Goal: Navigation & Orientation: Find specific page/section

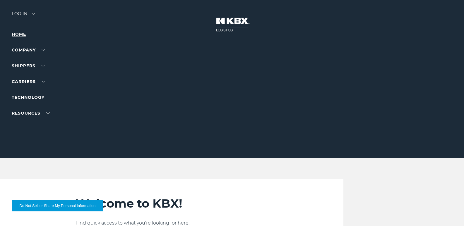
click at [20, 37] on link "Home" at bounding box center [19, 34] width 14 height 5
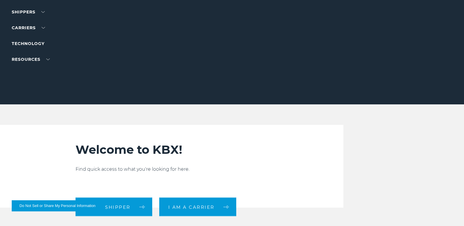
scroll to position [59, 0]
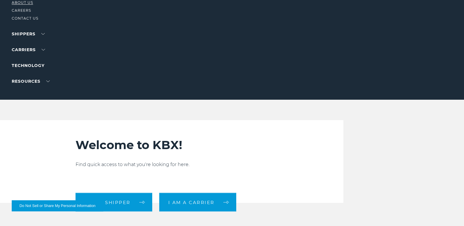
click at [27, 5] on link "About Us" at bounding box center [22, 2] width 21 height 4
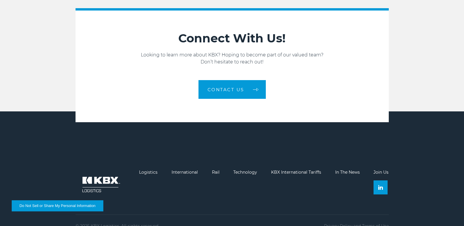
scroll to position [966, 0]
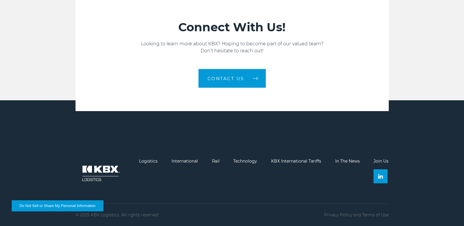
click at [393, 201] on div "Logistics International Rail Technology KBX International Tariffs In The News J…" at bounding box center [232, 188] width 322 height 59
click at [388, 164] on link "Join Us" at bounding box center [380, 161] width 15 height 5
